Goal: Task Accomplishment & Management: Manage account settings

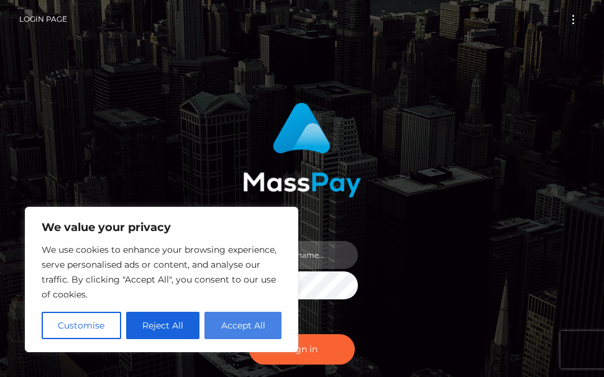
type input "terry.cope2"
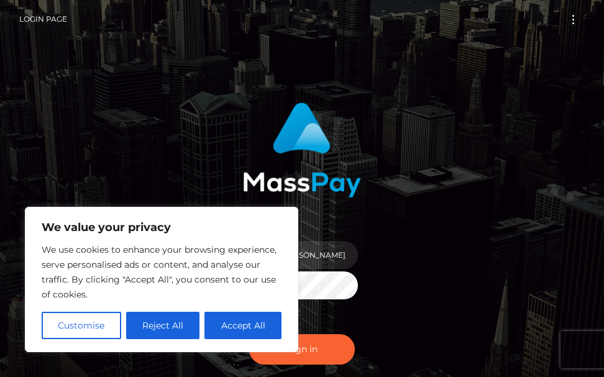
click at [227, 325] on button "Accept All" at bounding box center [242, 325] width 77 height 27
checkbox input "true"
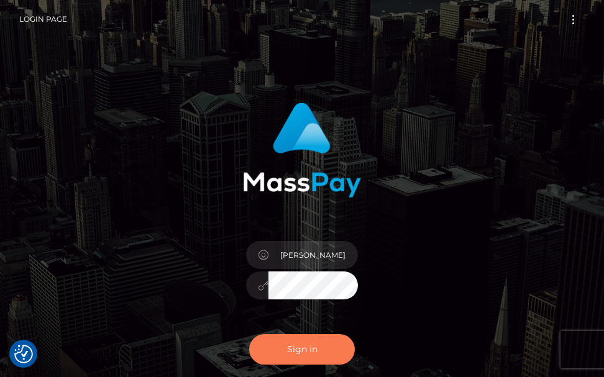
click at [280, 351] on button "Sign in" at bounding box center [302, 349] width 106 height 30
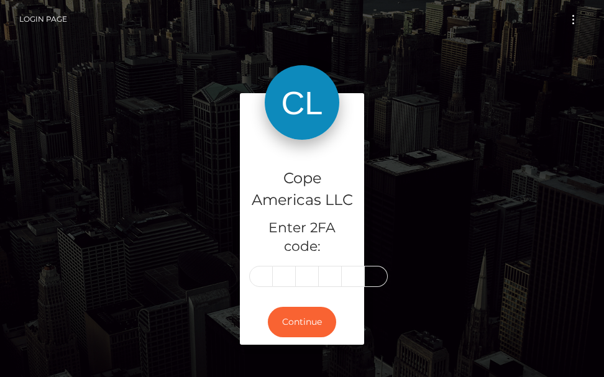
type input "7"
type input "0"
type input "2"
type input "0"
type input "5"
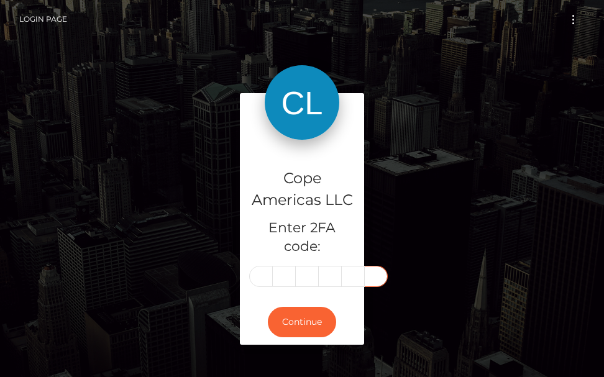
type input "4"
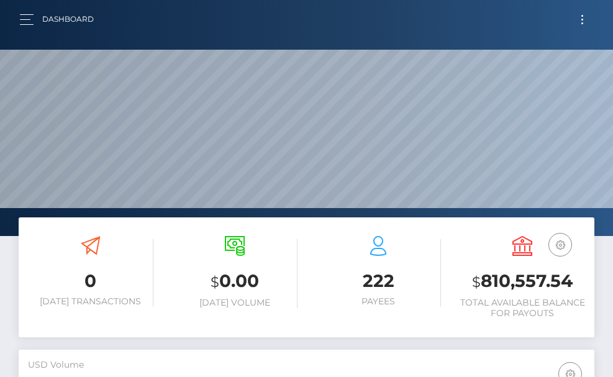
scroll to position [220, 278]
click at [581, 24] on button "Toggle navigation" at bounding box center [582, 19] width 23 height 17
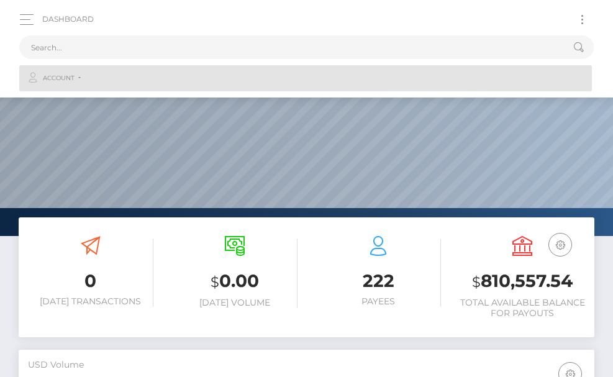
click at [72, 78] on span "Account" at bounding box center [59, 78] width 32 height 11
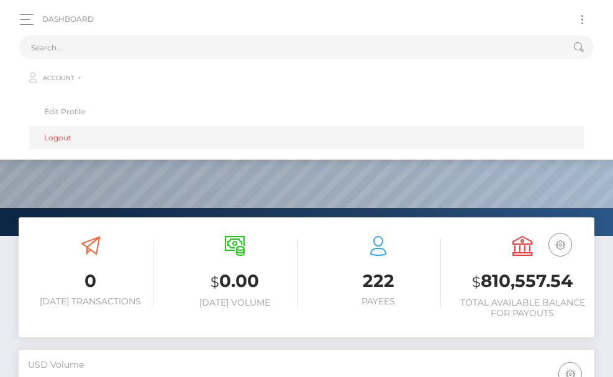
click at [65, 141] on link "Logout" at bounding box center [306, 137] width 555 height 23
